Goal: Task Accomplishment & Management: Complete application form

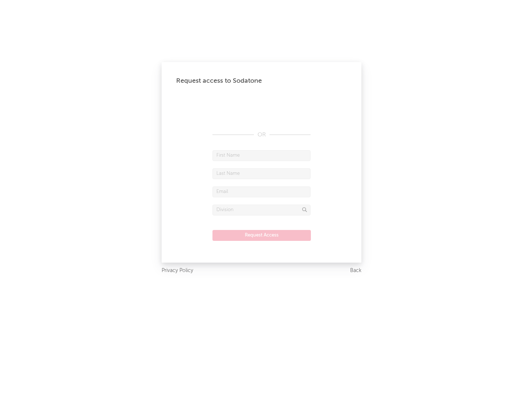
click at [261, 155] on input "text" at bounding box center [261, 155] width 98 height 11
type input "[PERSON_NAME]"
click at [261, 173] on input "text" at bounding box center [261, 173] width 98 height 11
type input "[PERSON_NAME]"
click at [261, 192] on input "text" at bounding box center [261, 192] width 98 height 11
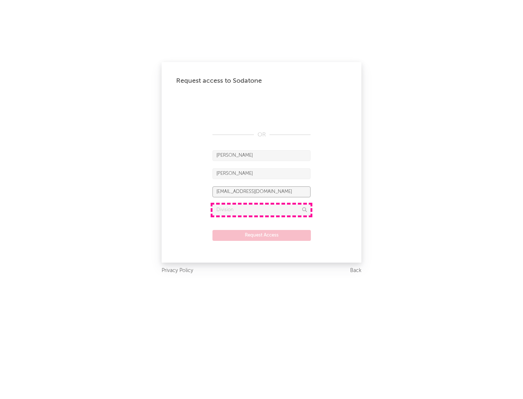
type input "[EMAIL_ADDRESS][DOMAIN_NAME]"
click at [261, 210] on input "text" at bounding box center [261, 210] width 98 height 11
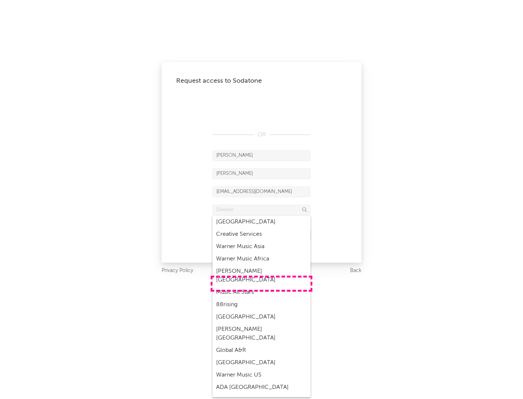
click at [261, 286] on div "Music All Stars" at bounding box center [261, 292] width 98 height 12
type input "Music All Stars"
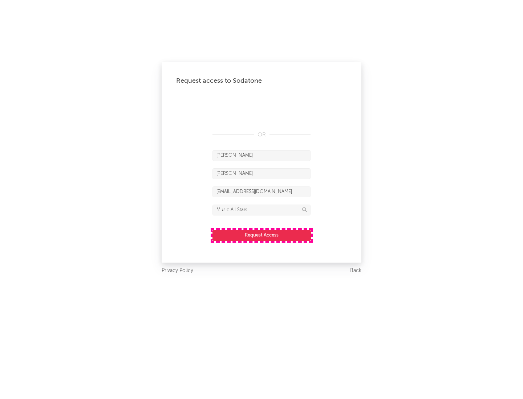
click at [261, 235] on button "Request Access" at bounding box center [261, 235] width 98 height 11
